Goal: Communication & Community: Connect with others

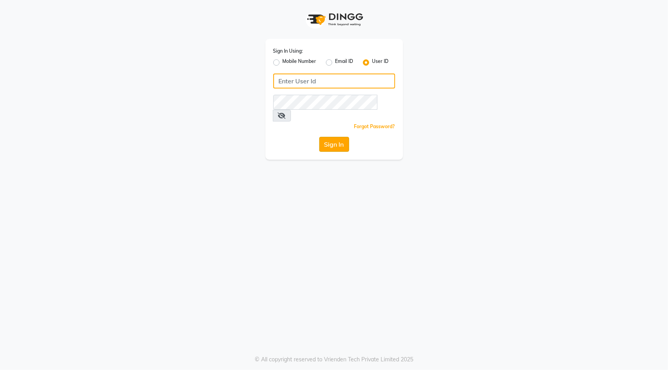
type input "seemashair&skin"
click at [322, 137] on button "Sign In" at bounding box center [334, 144] width 30 height 15
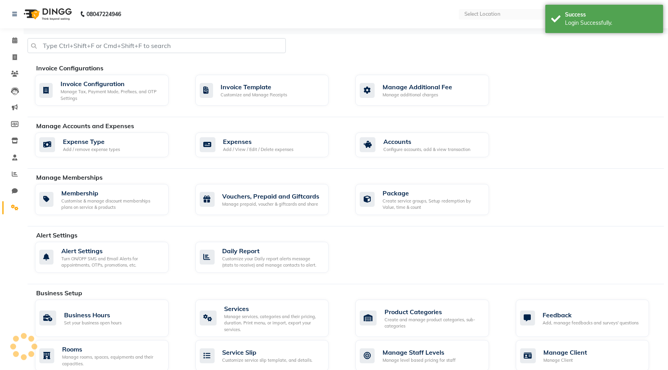
select select "en"
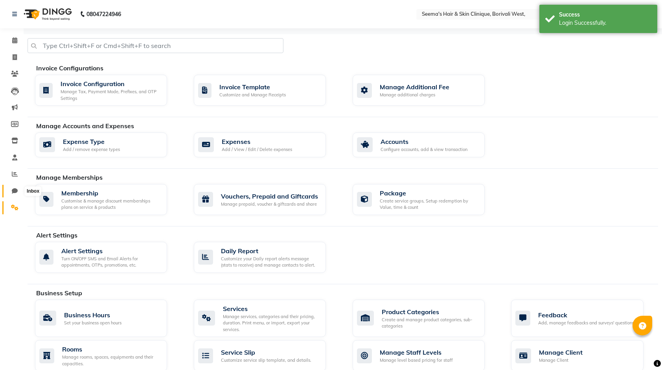
click at [10, 190] on span at bounding box center [15, 191] width 14 height 9
select select "100"
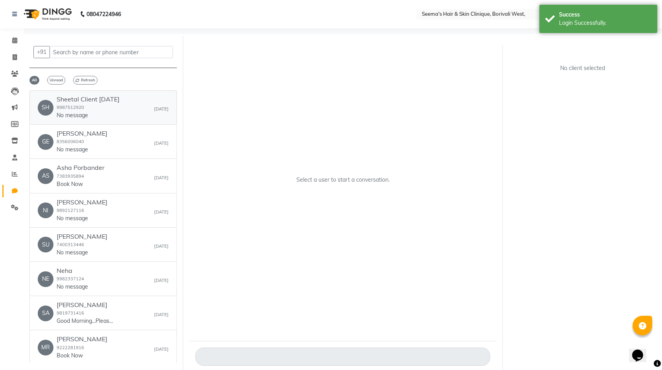
click at [119, 110] on div "Sheetal Client [DATE] 9987512920 No message" at bounding box center [88, 108] width 63 height 24
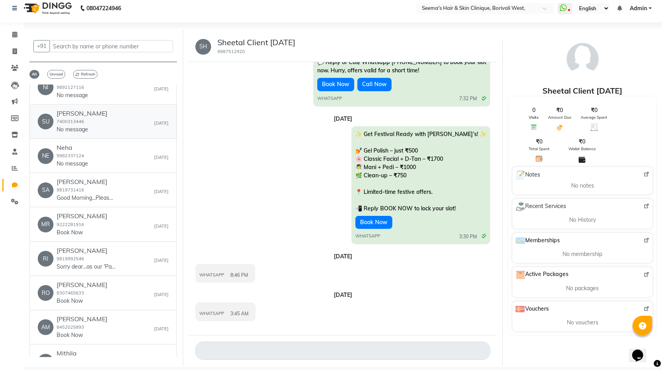
scroll to position [118, 0]
click at [119, 256] on div "RI [PERSON_NAME] 9819992546 Sorry dear...as our 'Paryushan Parv' is on so unabl…" at bounding box center [103, 258] width 131 height 24
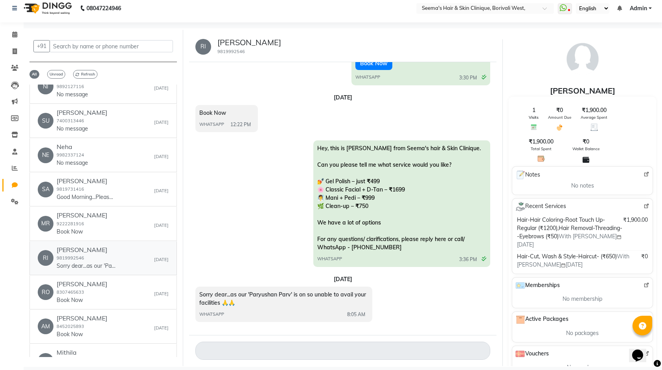
scroll to position [279, 0]
click at [91, 226] on div "MR [PERSON_NAME] 9222281916 Book Now [DATE]" at bounding box center [103, 223] width 131 height 24
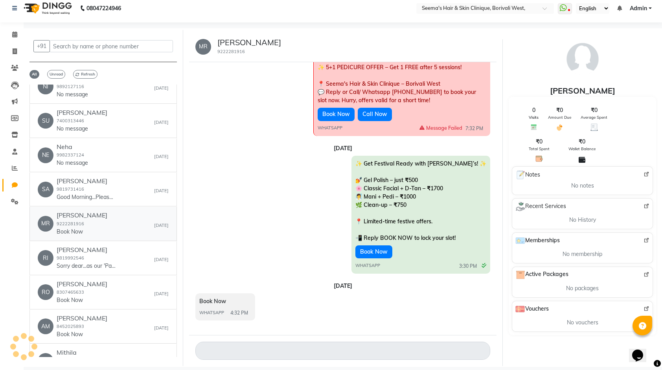
scroll to position [89, 0]
click at [97, 188] on div "[PERSON_NAME] 9819731416 Good Morning...Please ignore...By mistake" at bounding box center [86, 189] width 59 height 24
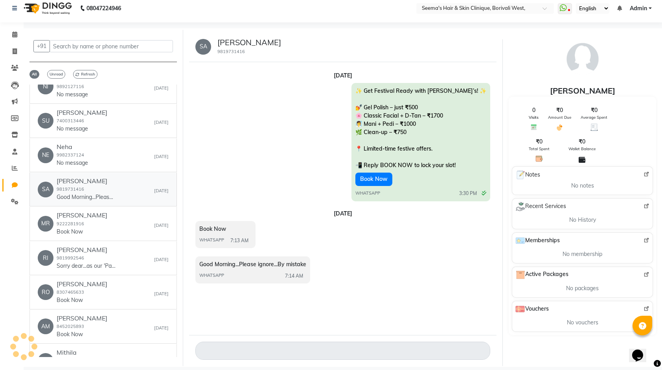
scroll to position [0, 0]
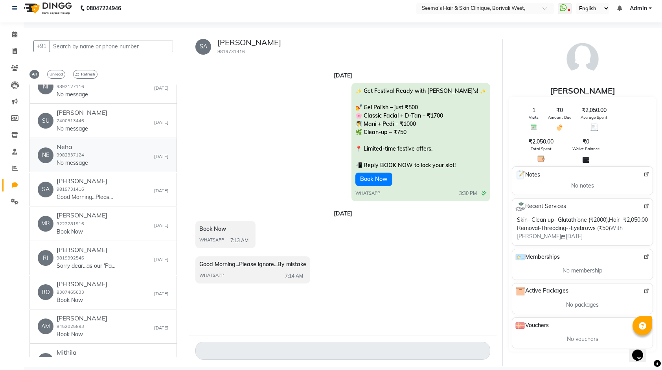
click at [102, 153] on div "NE Neha 9982337124 No message [DATE]" at bounding box center [103, 155] width 131 height 24
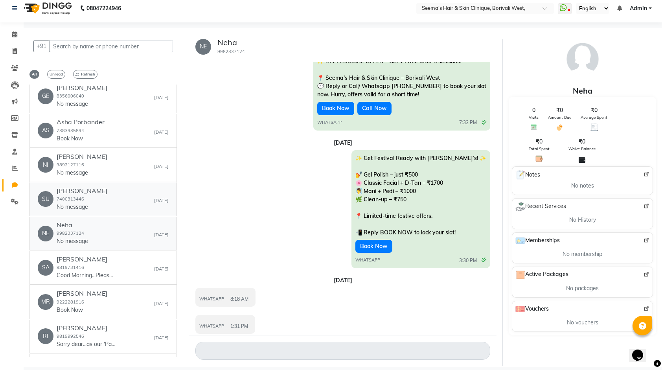
scroll to position [39, 0]
click at [114, 190] on div "SU [PERSON_NAME] 7400313446 No message [DATE]" at bounding box center [103, 199] width 131 height 24
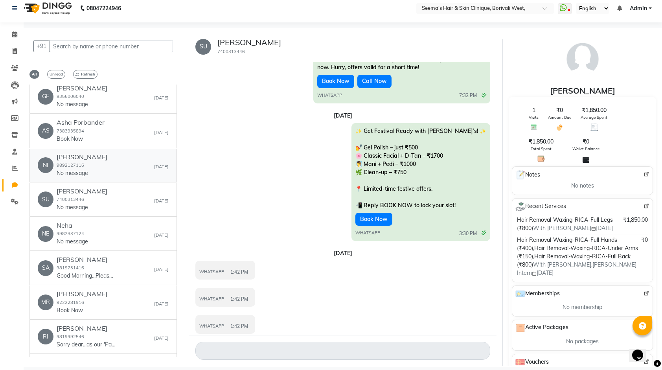
click at [118, 167] on div "NI [PERSON_NAME] 9892127116 No message [DATE]" at bounding box center [103, 165] width 131 height 24
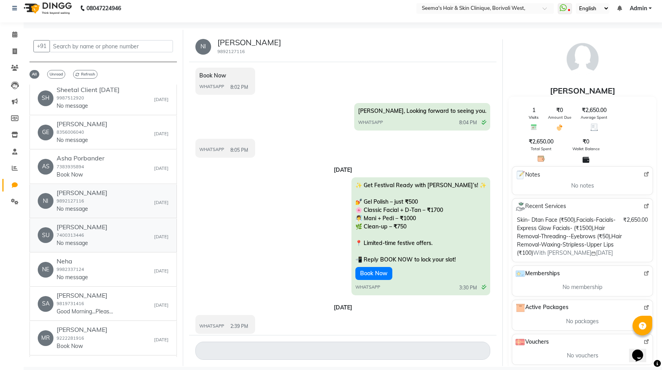
scroll to position [0, 0]
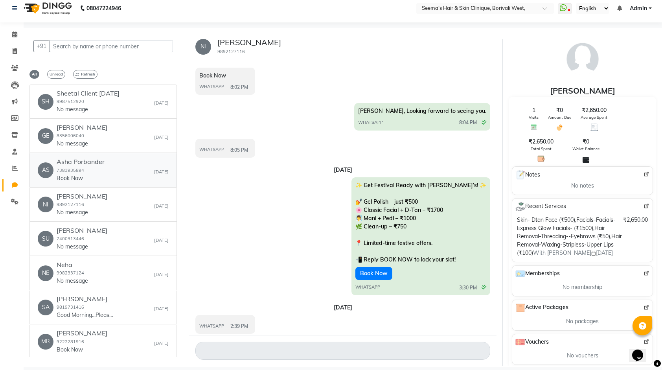
click at [118, 169] on div "AS [PERSON_NAME] 7383935894 Book Now [DATE]" at bounding box center [103, 170] width 131 height 24
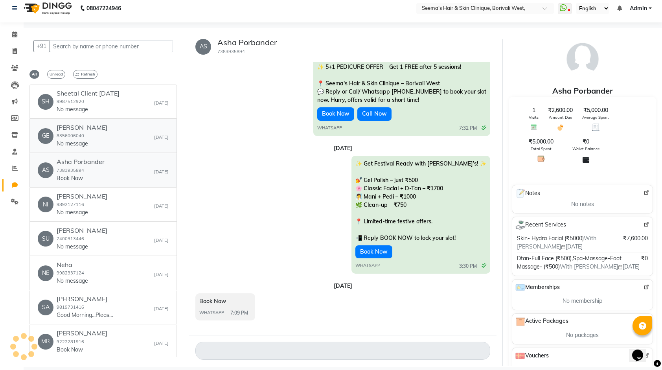
scroll to position [89, 0]
click at [127, 129] on div "GE [PERSON_NAME] 8356006040 No message [DATE]" at bounding box center [103, 136] width 131 height 24
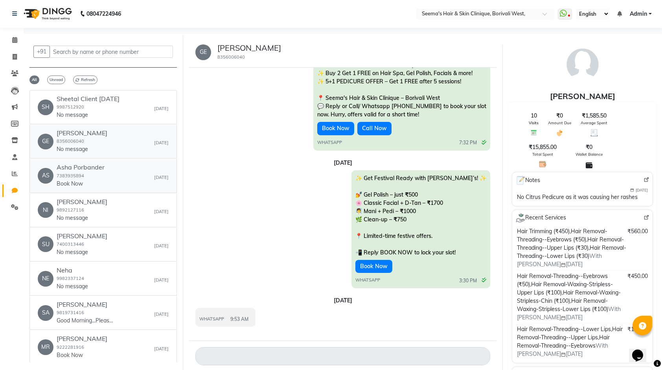
scroll to position [0, 0]
click at [119, 115] on div "Sheetal Client [DATE] 9987512920 No message" at bounding box center [88, 108] width 63 height 24
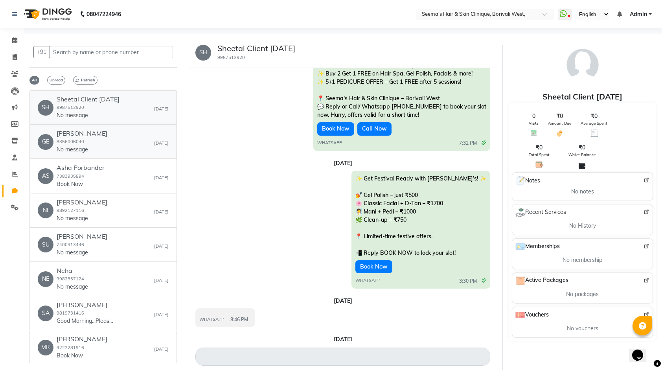
scroll to position [107, 0]
